Goal: Transaction & Acquisition: Download file/media

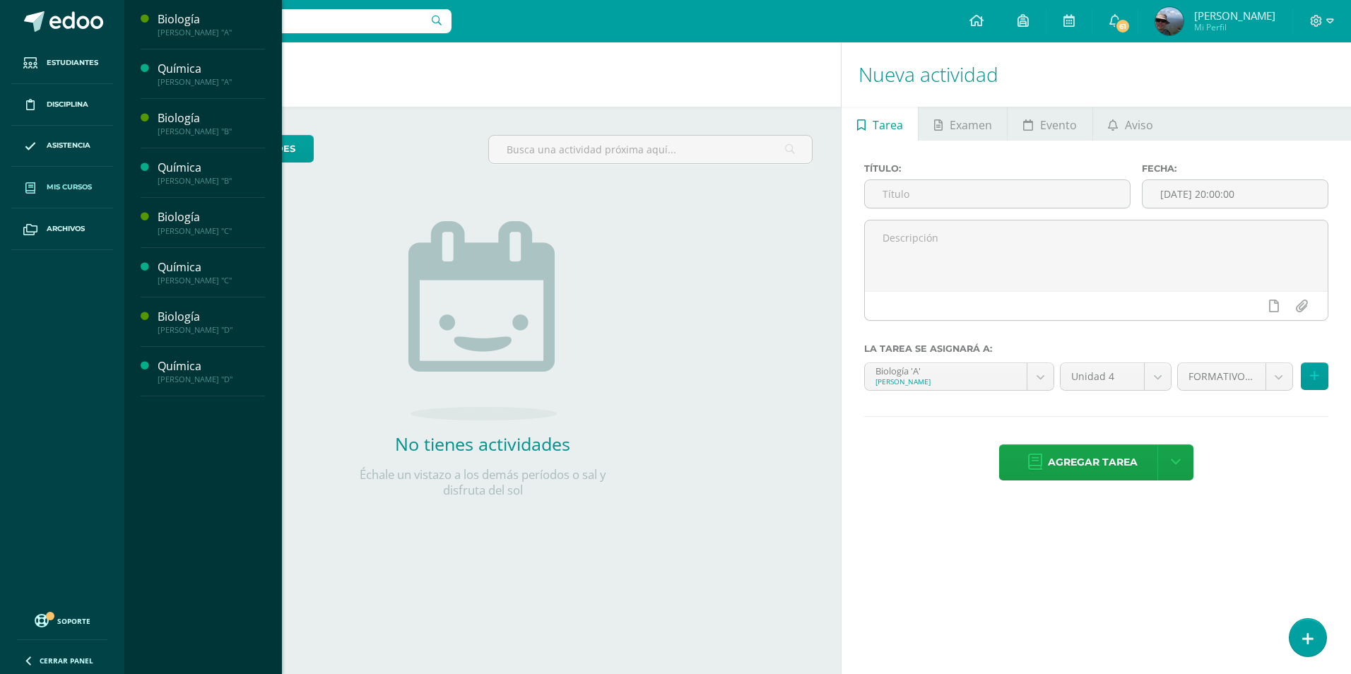
click at [91, 188] on span "Mis cursos" at bounding box center [69, 187] width 45 height 11
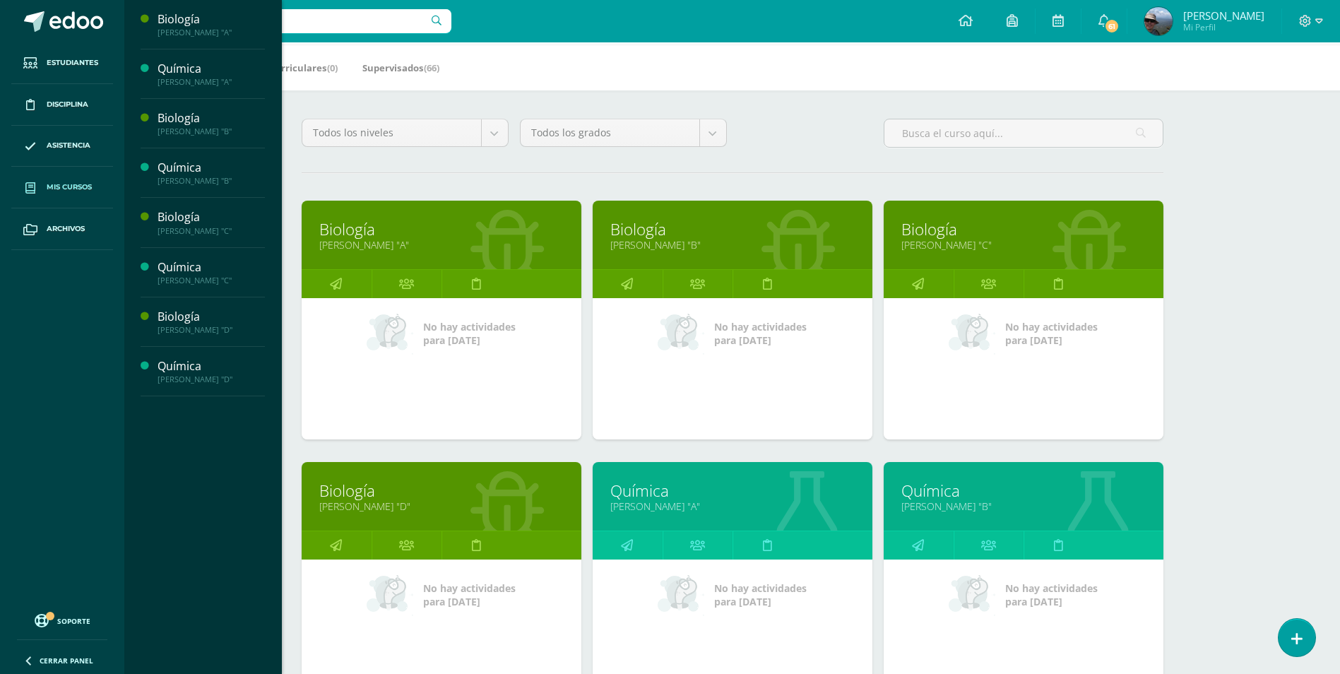
scroll to position [353, 0]
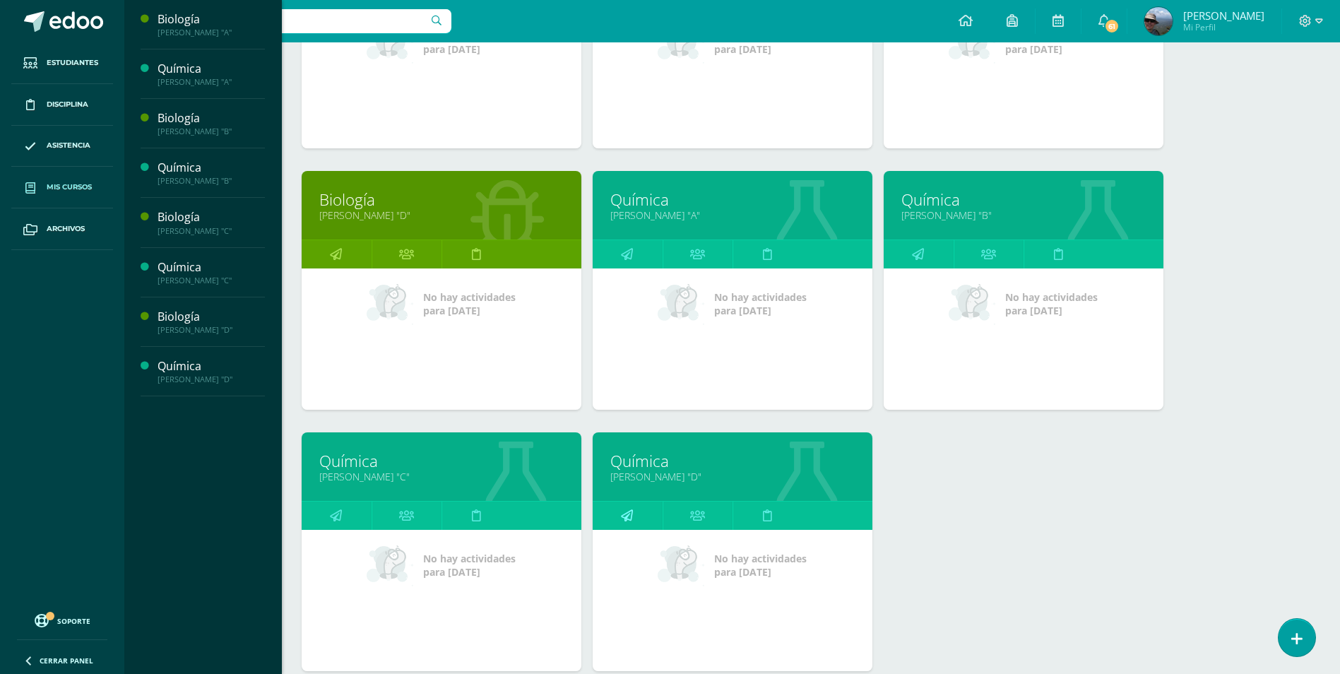
click at [624, 516] on icon at bounding box center [627, 515] width 12 height 28
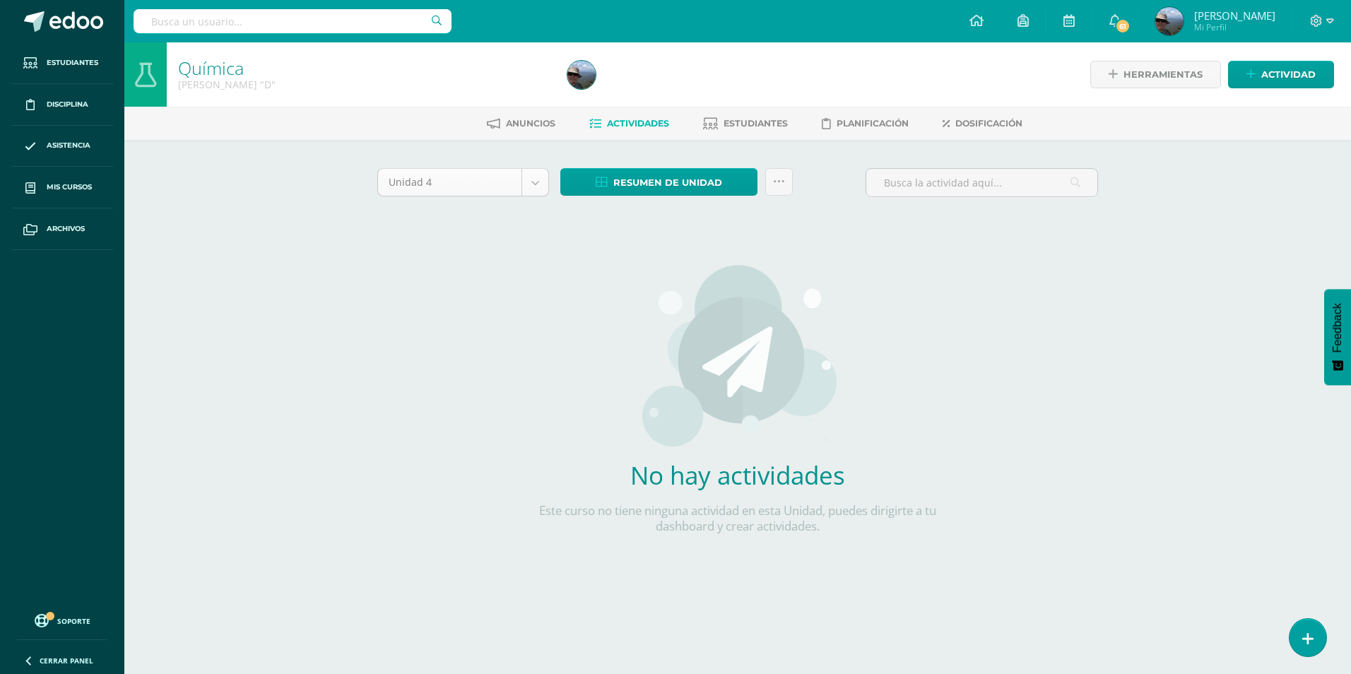
click at [535, 191] on body "Estudiantes Disciplina Asistencia Mis cursos Archivos Soporte Centro de ayuda Ú…" at bounding box center [675, 303] width 1351 height 607
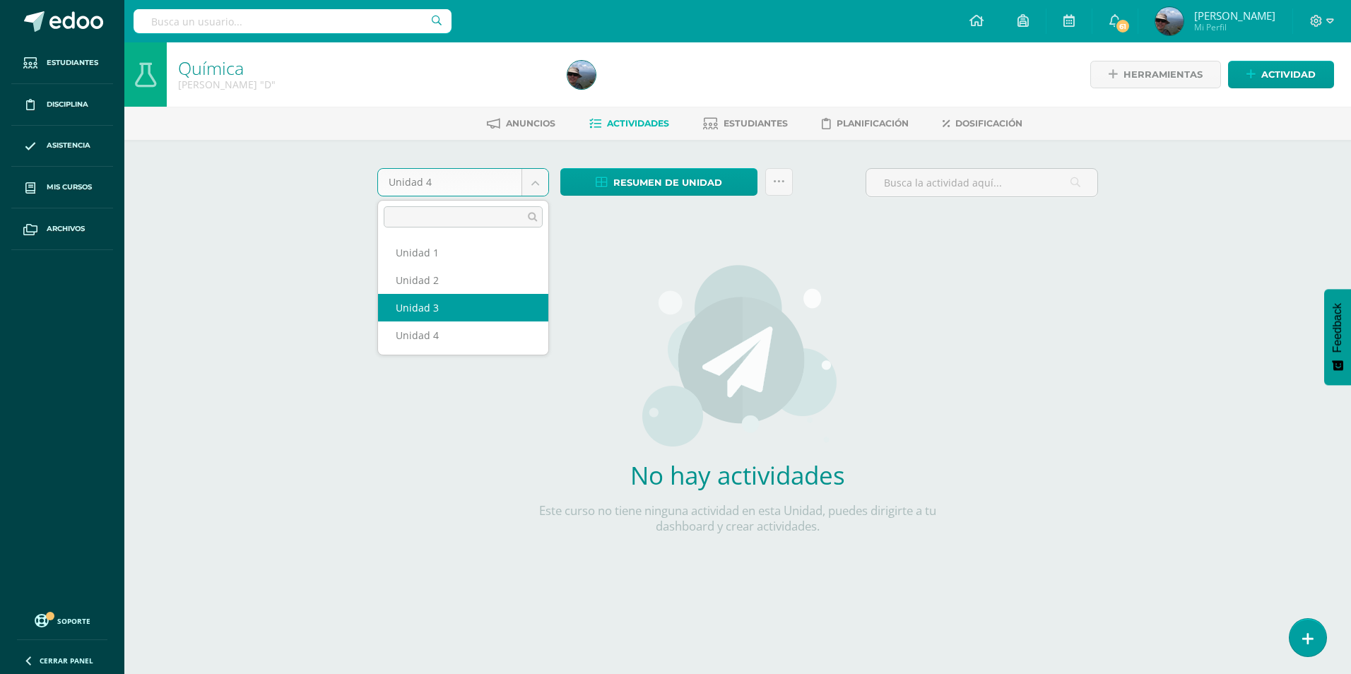
select select "Unidad 3"
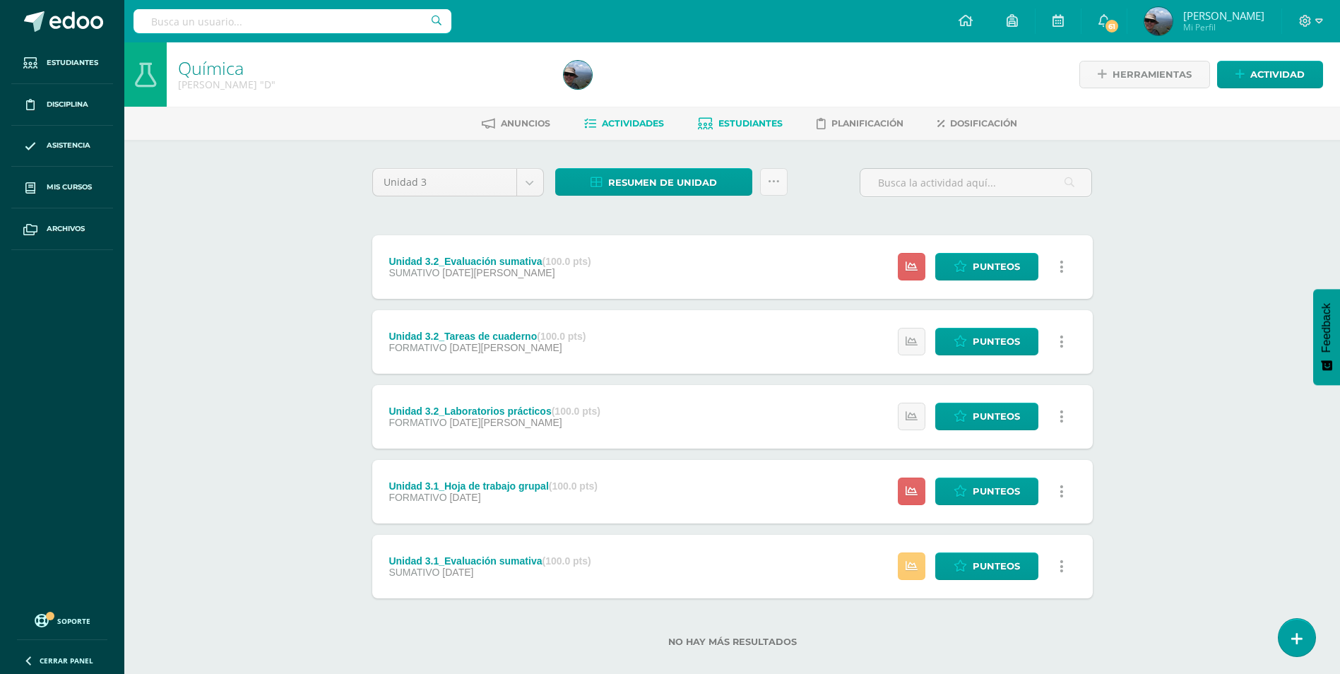
click at [729, 124] on span "Estudiantes" at bounding box center [750, 123] width 64 height 11
click at [663, 183] on span "Resumen de unidad" at bounding box center [662, 183] width 109 height 26
click at [659, 117] on link "Descargar como PDF" at bounding box center [654, 113] width 150 height 22
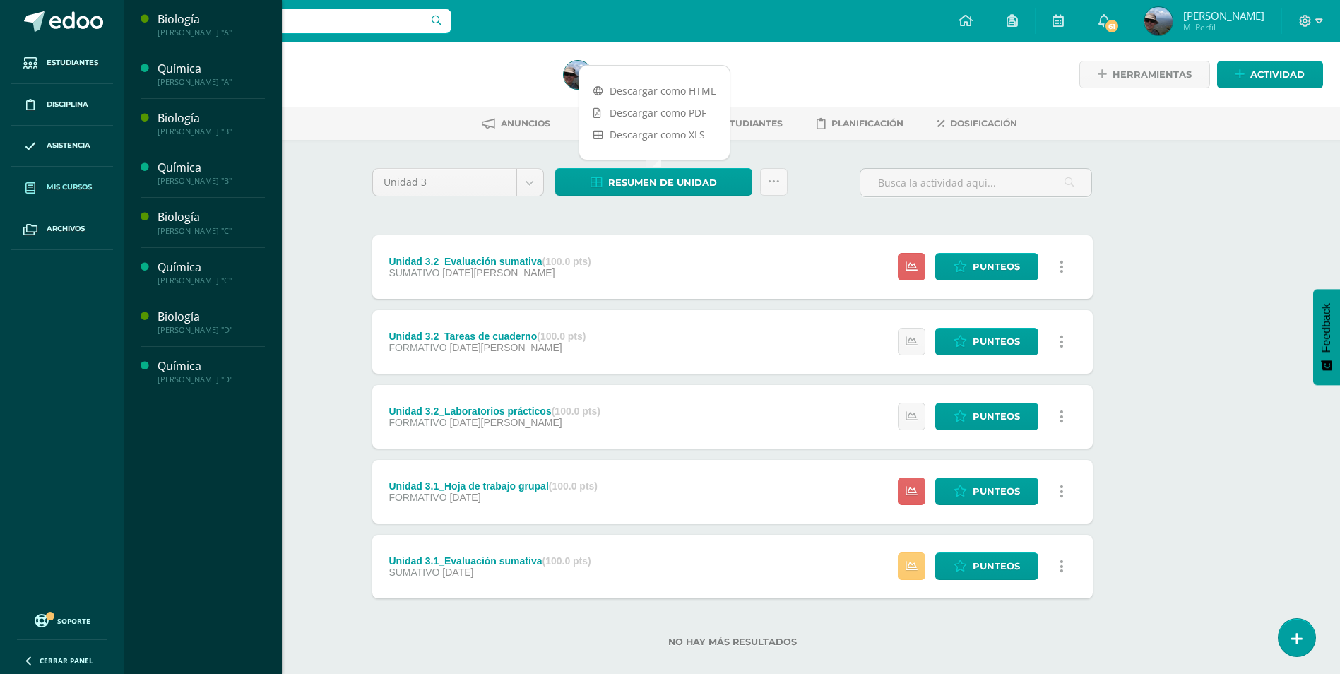
click at [65, 190] on span "Mis cursos" at bounding box center [69, 187] width 45 height 11
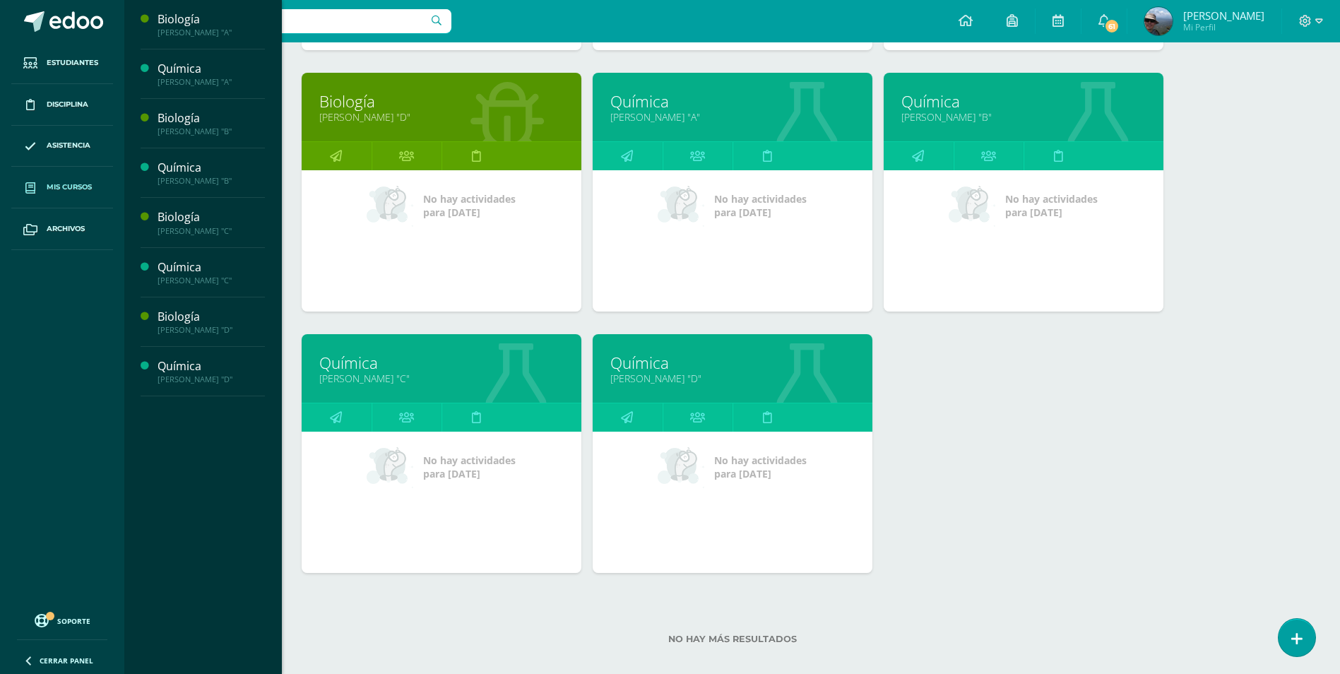
scroll to position [467, 0]
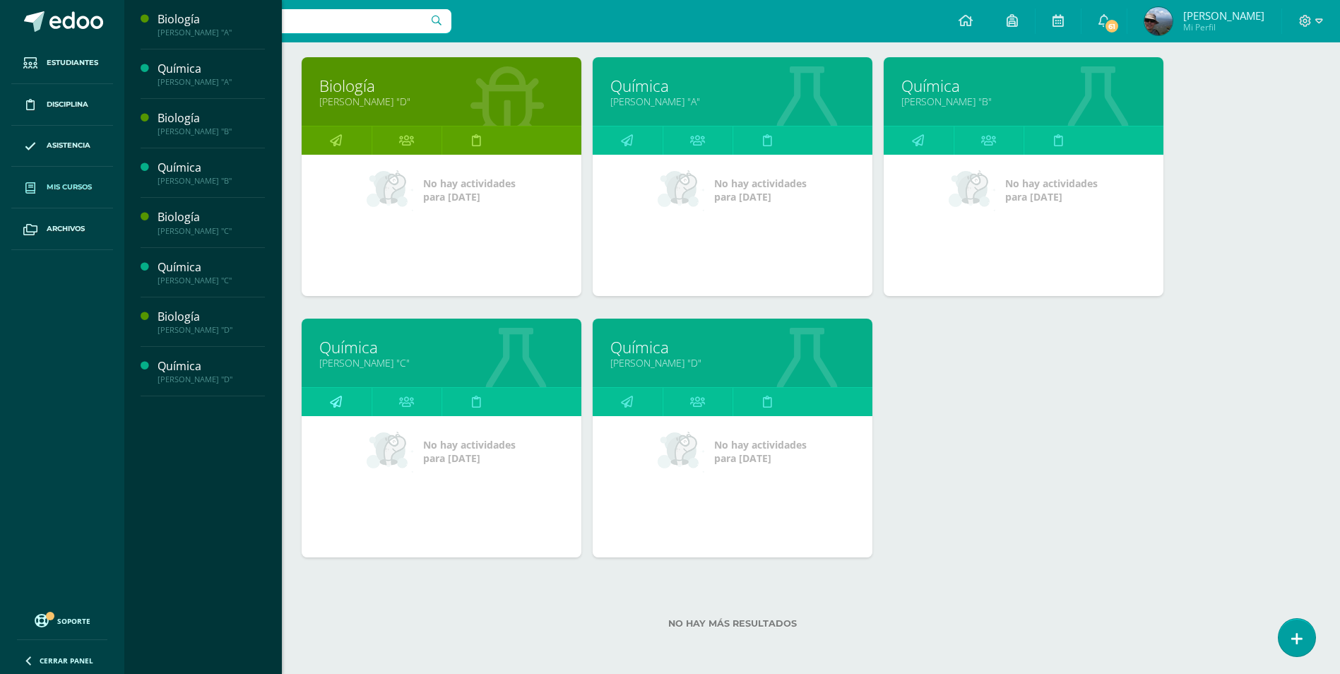
click at [345, 403] on link at bounding box center [337, 402] width 70 height 28
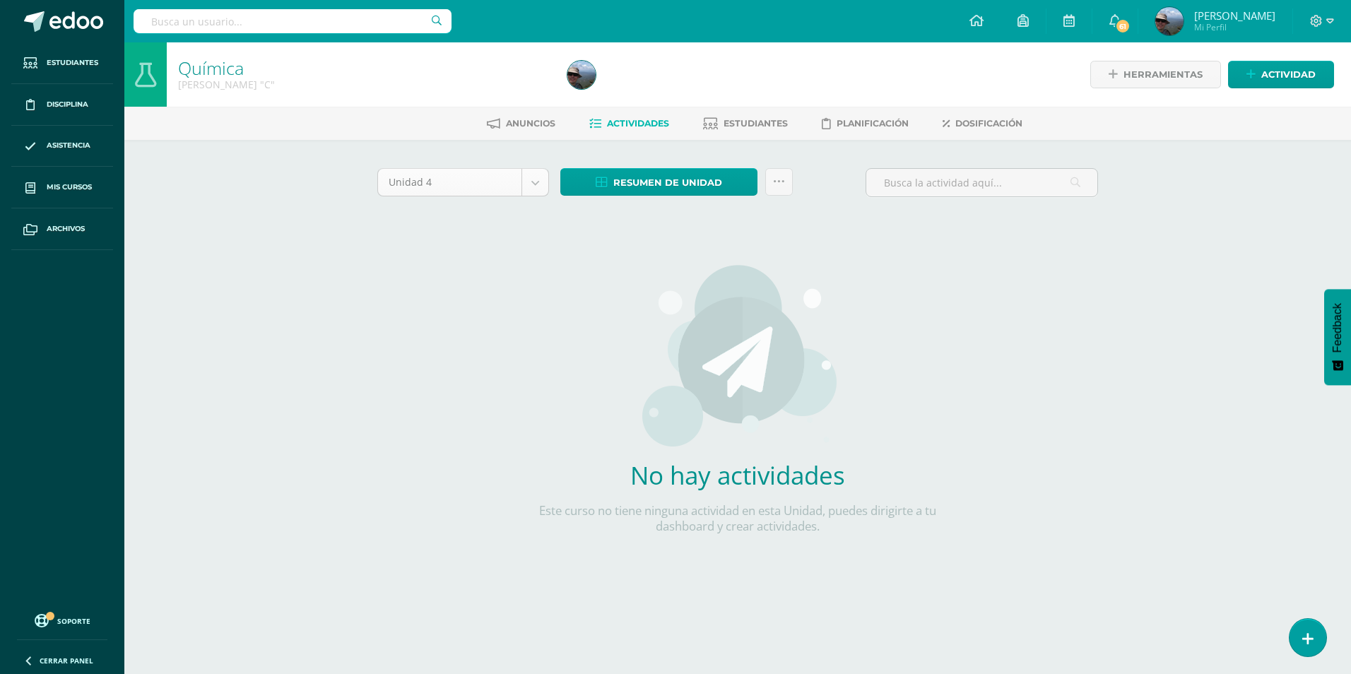
click at [527, 168] on body "Estudiantes Disciplina Asistencia Mis cursos Archivos Soporte Centro de ayuda Ú…" at bounding box center [675, 303] width 1351 height 607
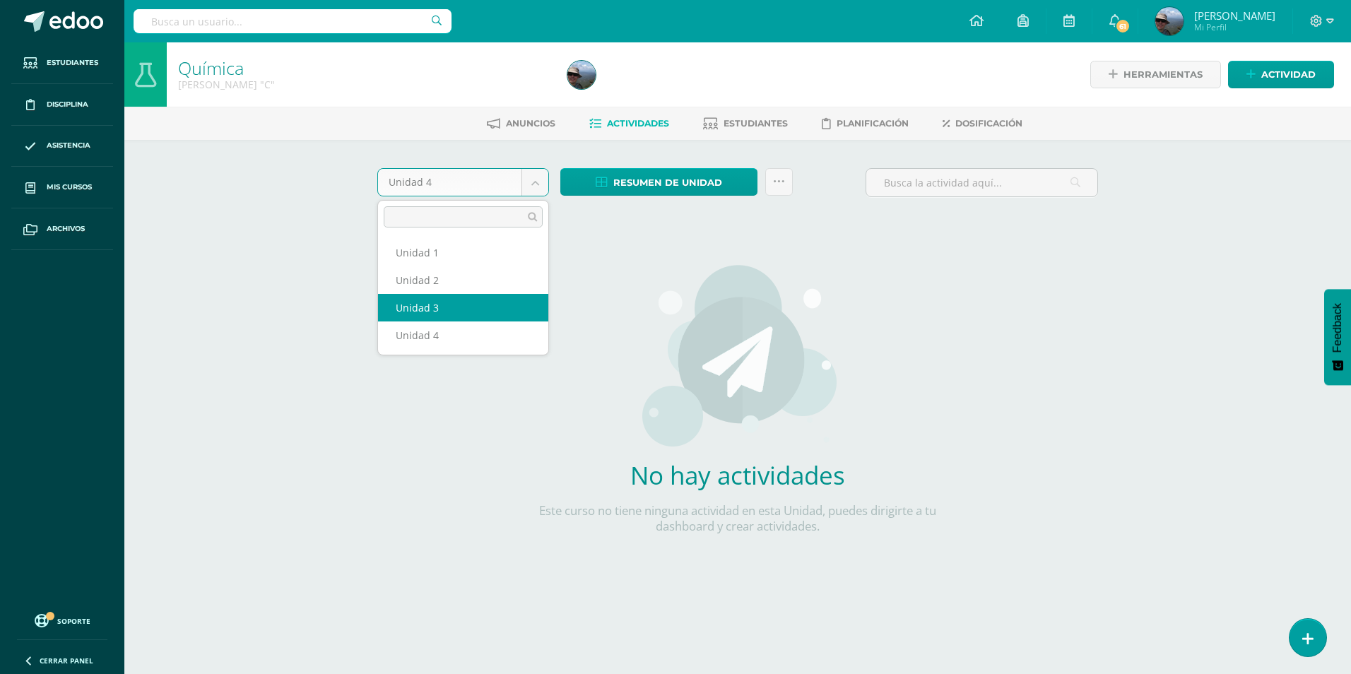
select select "Unidad 3"
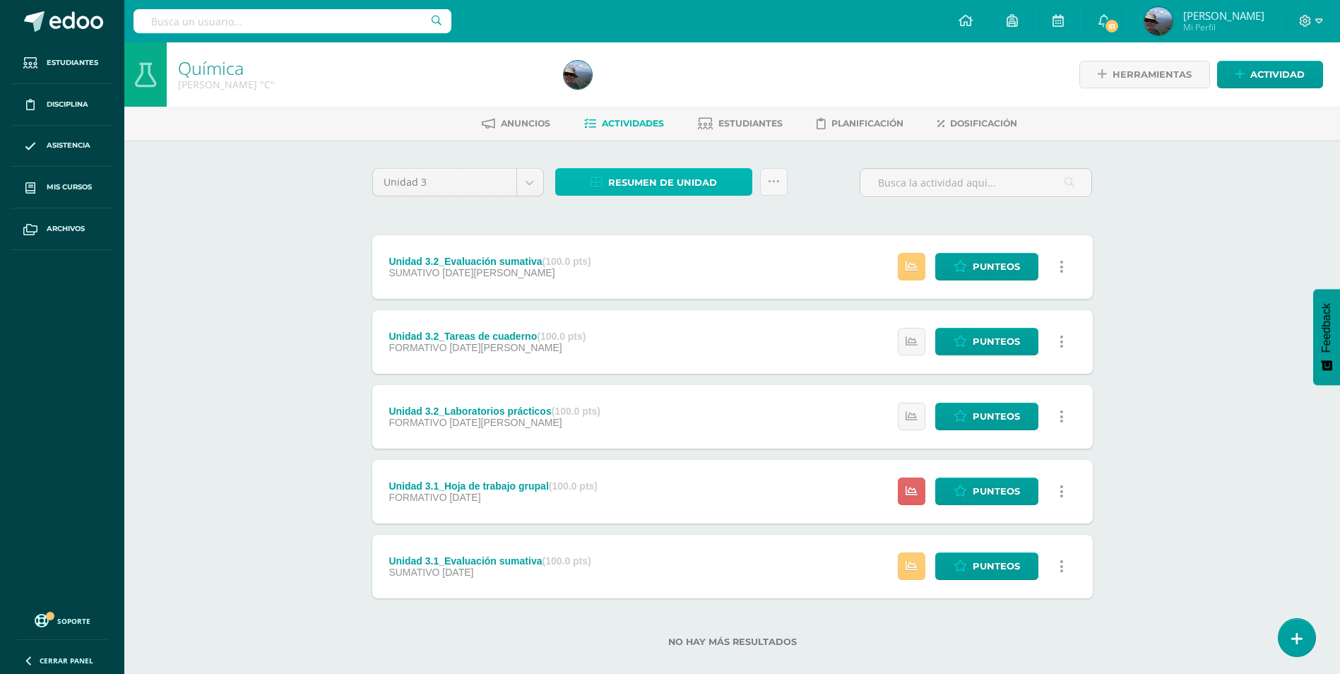
click at [684, 186] on span "Resumen de unidad" at bounding box center [662, 183] width 109 height 26
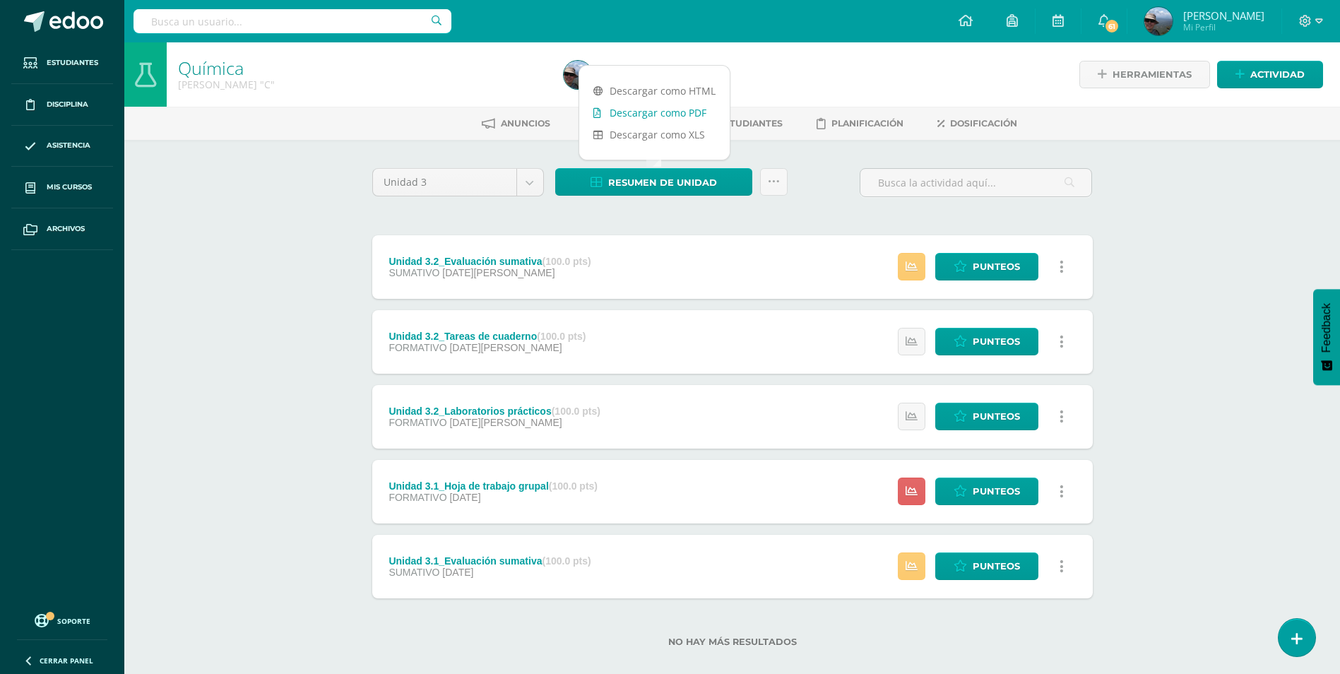
click at [672, 115] on link "Descargar como PDF" at bounding box center [654, 113] width 150 height 22
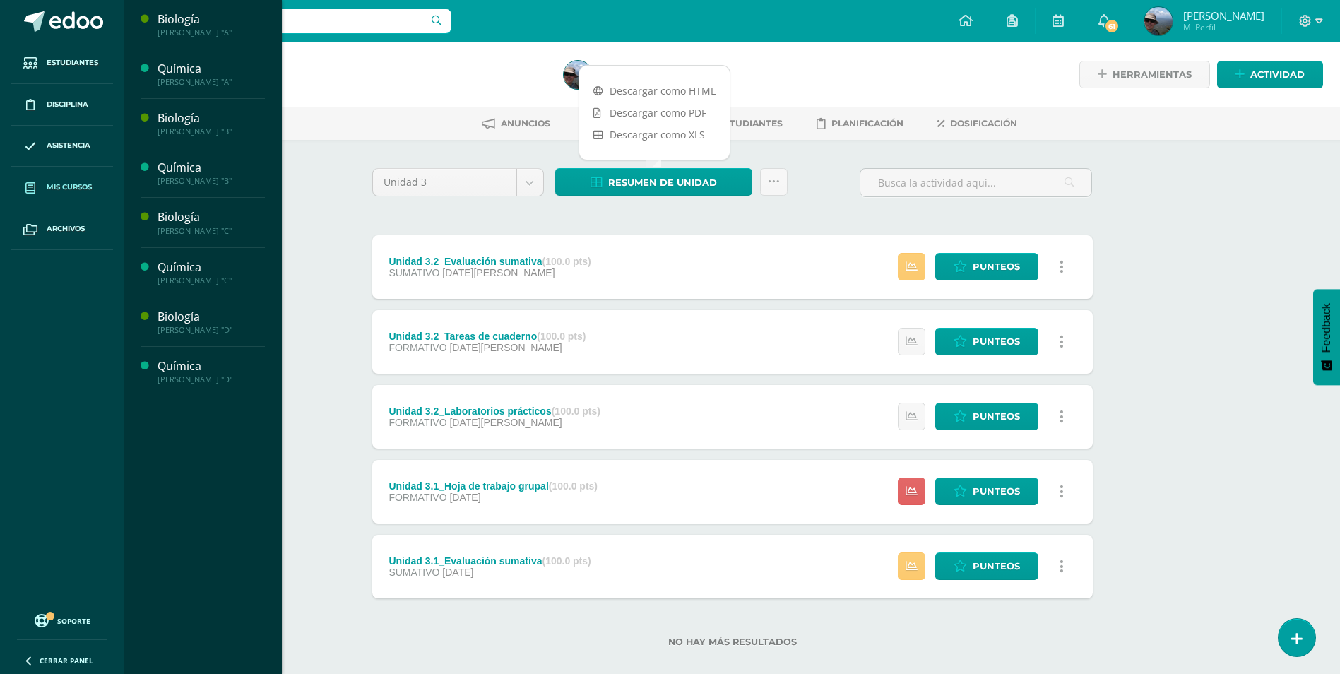
click at [84, 189] on span "Mis cursos" at bounding box center [69, 187] width 45 height 11
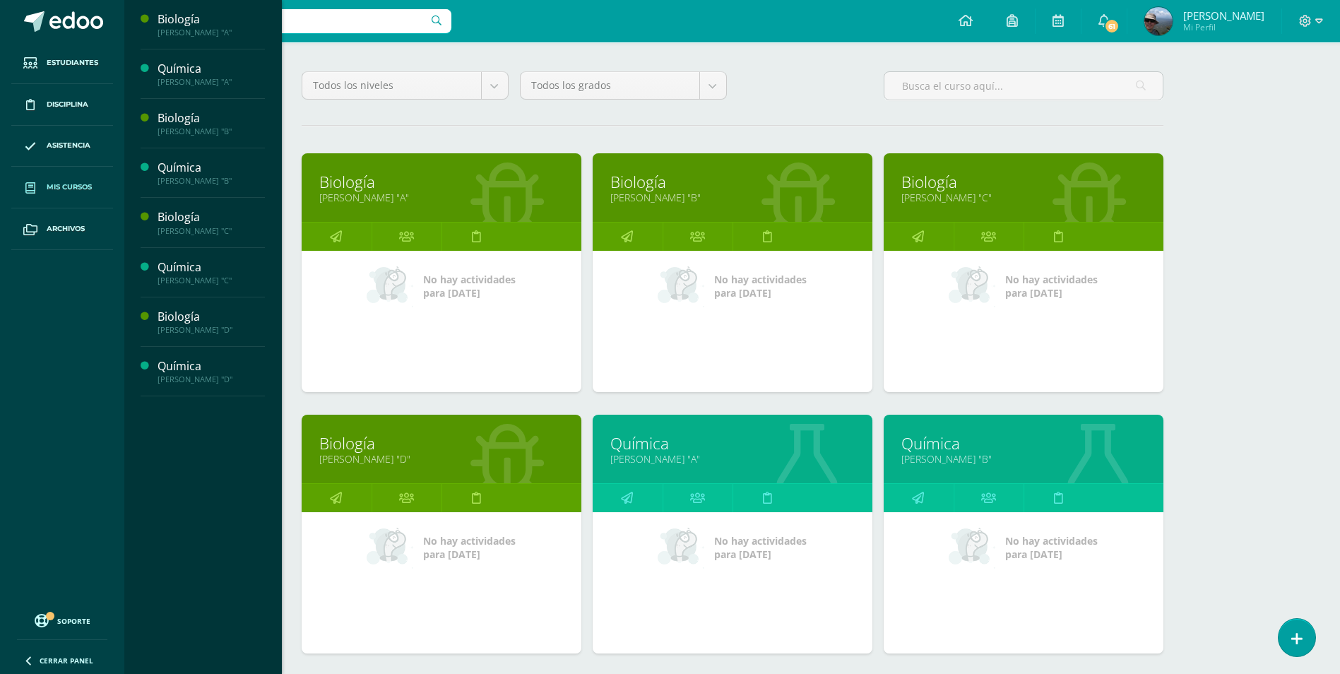
scroll to position [424, 0]
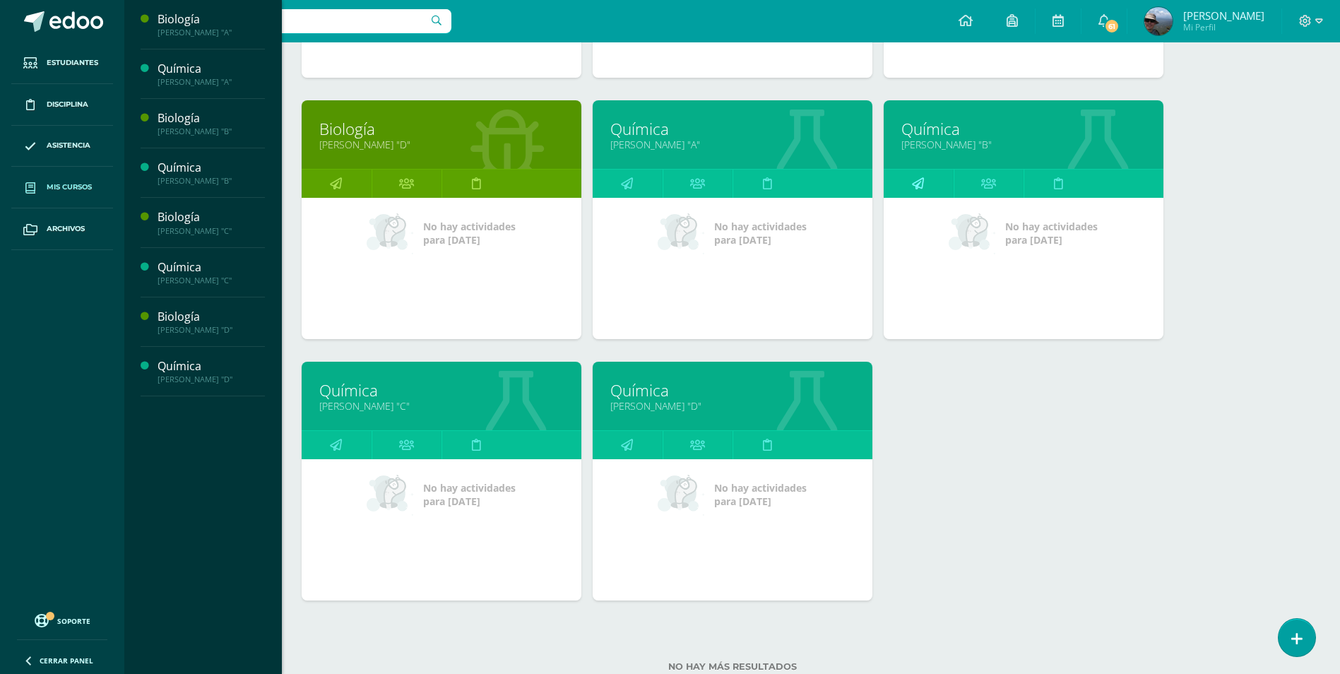
click at [913, 185] on icon at bounding box center [918, 184] width 12 height 28
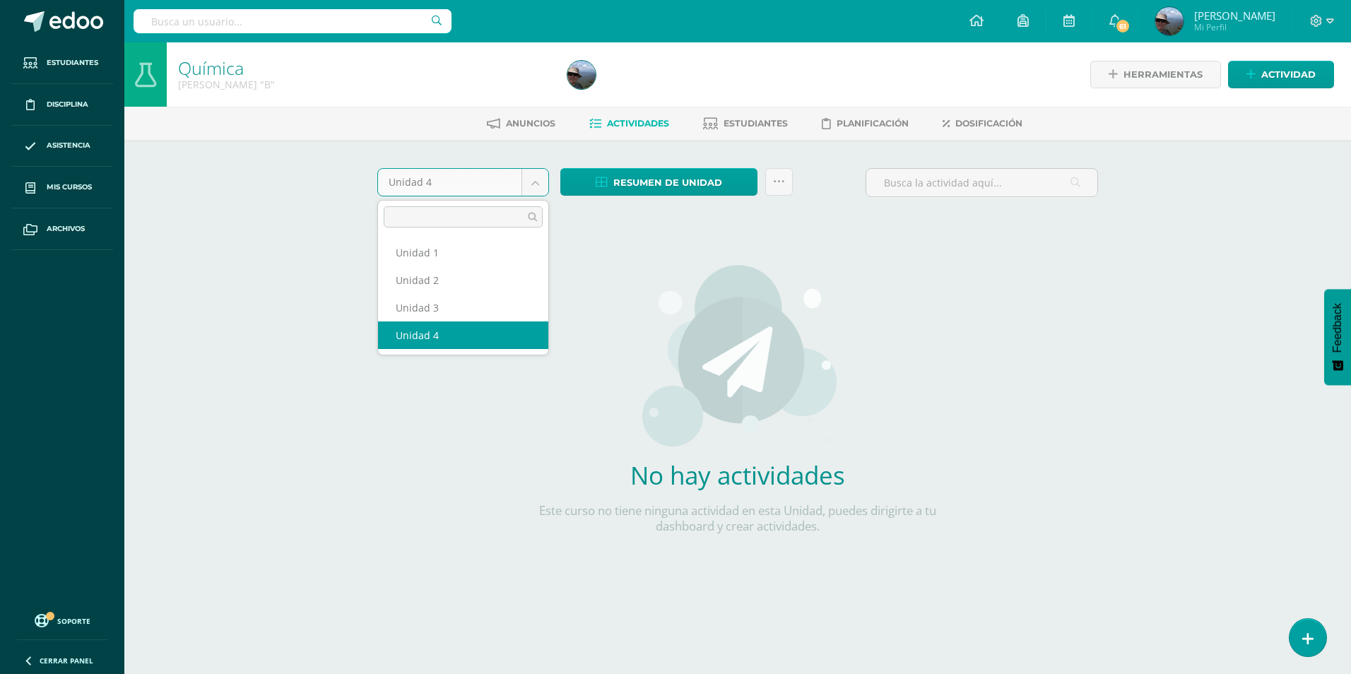
click at [540, 185] on body "Estudiantes Disciplina Asistencia Mis cursos Archivos Soporte Centro de ayuda Ú…" at bounding box center [675, 303] width 1351 height 607
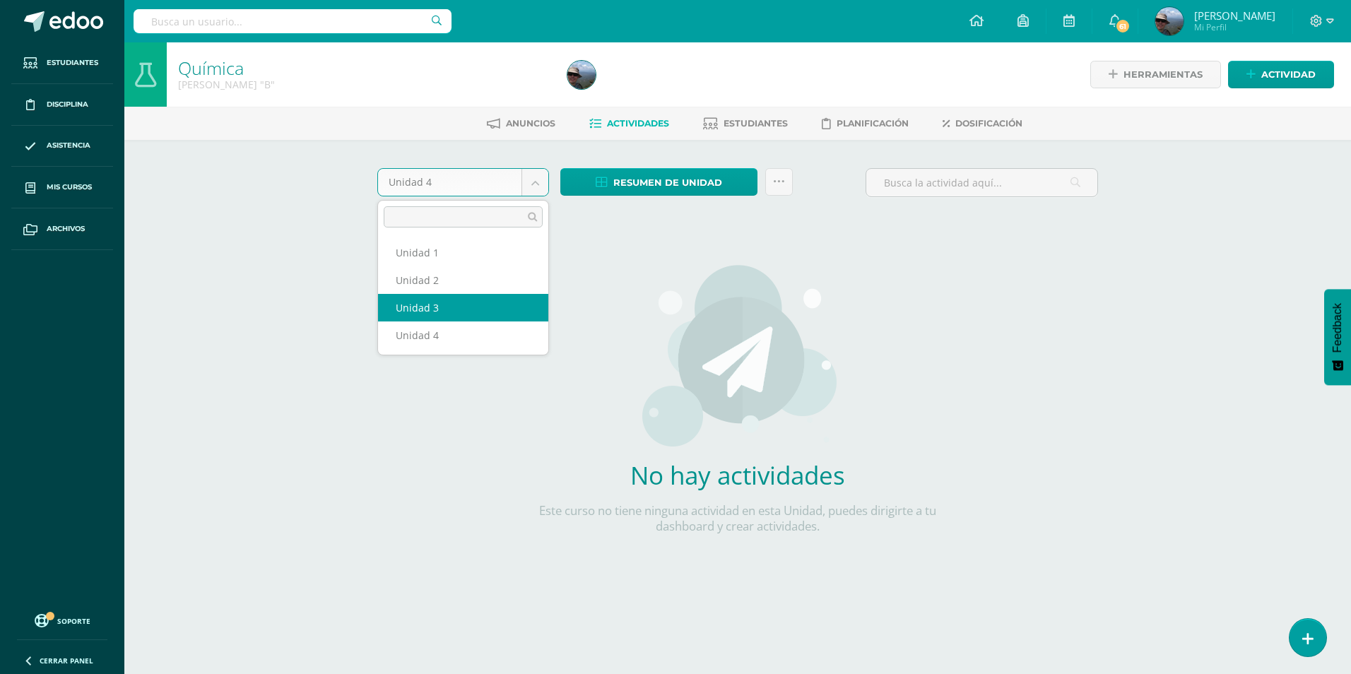
select select "Unidad 3"
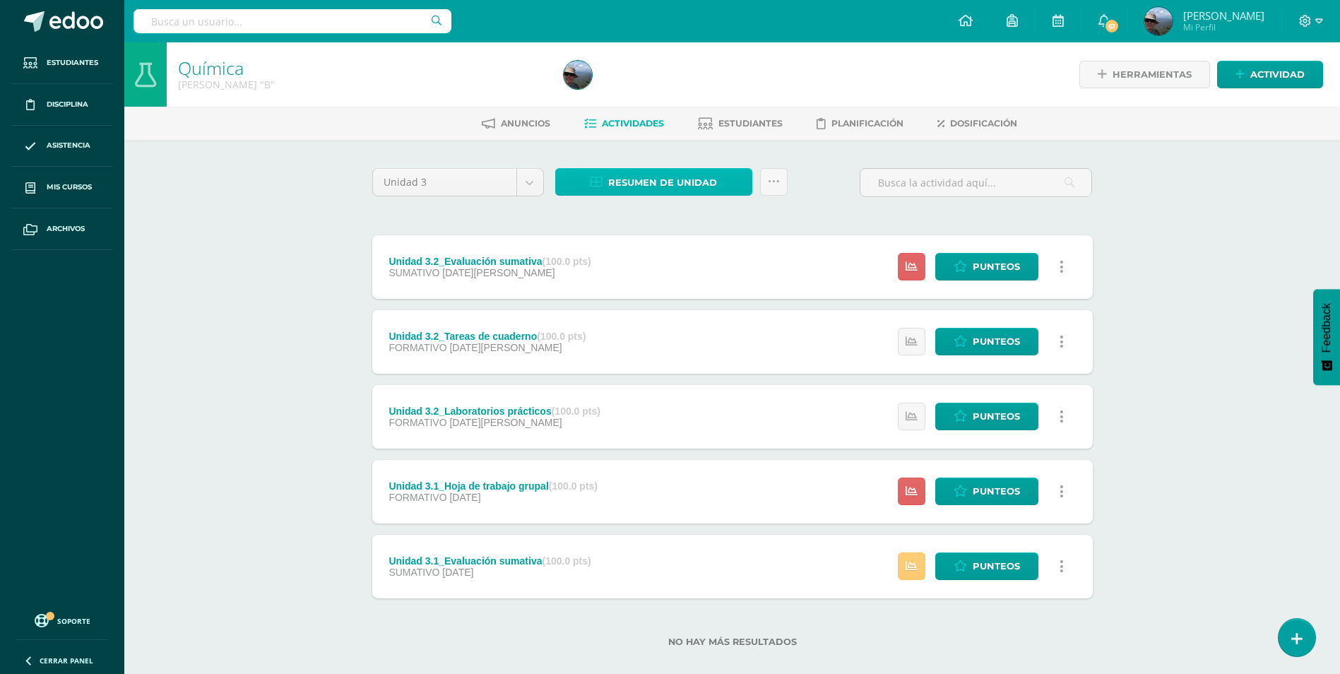
click at [670, 188] on span "Resumen de unidad" at bounding box center [662, 183] width 109 height 26
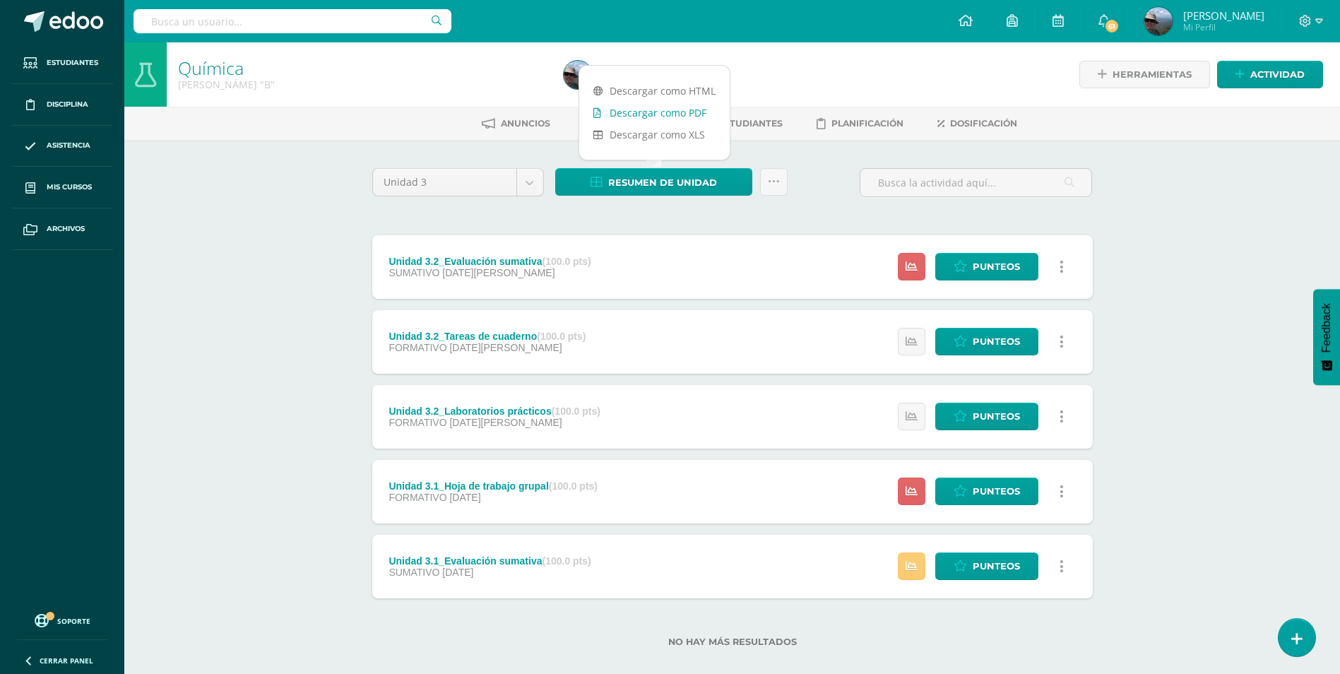
click at [679, 116] on link "Descargar como PDF" at bounding box center [654, 113] width 150 height 22
